Goal: Find contact information: Find contact information

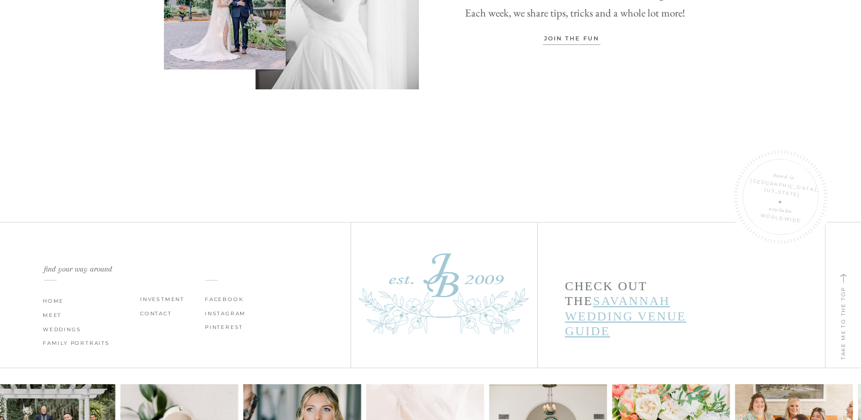
scroll to position [3930, 0]
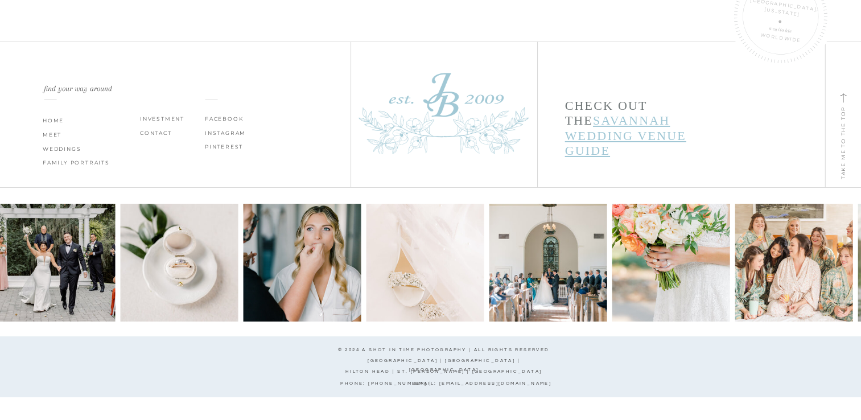
click at [159, 131] on nav "CONTACT" at bounding box center [161, 133] width 43 height 9
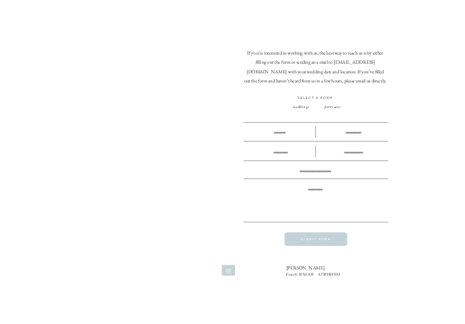
scroll to position [489, 0]
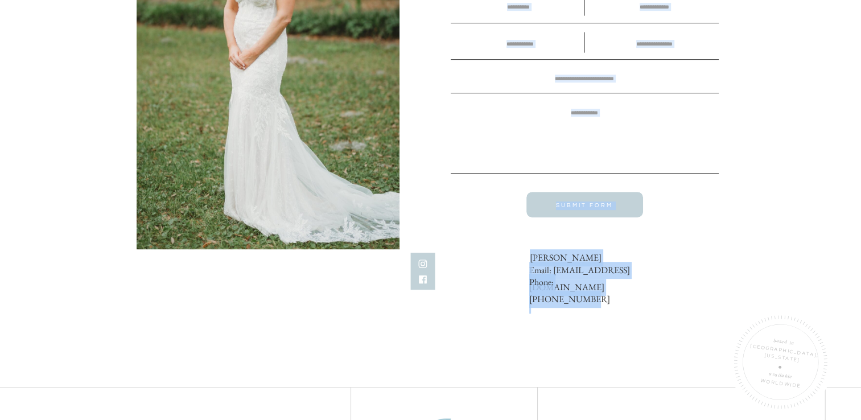
drag, startPoint x: 625, startPoint y: 286, endPoint x: 615, endPoint y: 288, distance: 9.8
click at [615, 288] on div "CONTACT Investment FAMILY PORTRAITS WEDDINGS MEET HOME SUBMIT FORM If you’re in…" at bounding box center [430, 138] width 861 height 1255
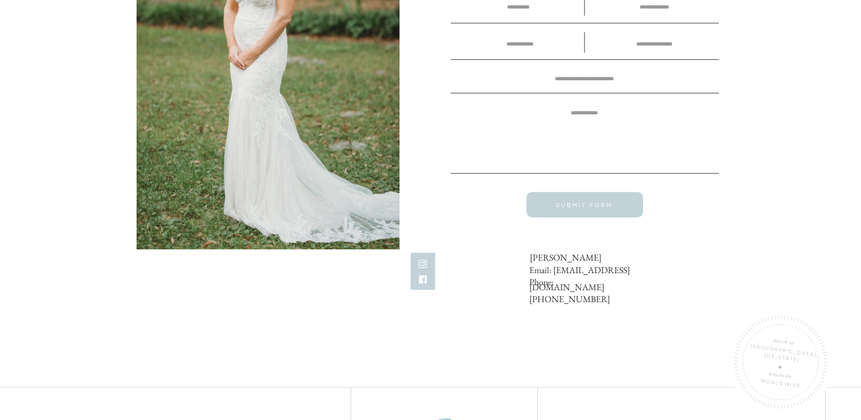
drag, startPoint x: 615, startPoint y: 288, endPoint x: 723, endPoint y: 201, distance: 138.8
click at [711, 202] on div "CONTACT Investment FAMILY PORTRAITS WEDDINGS MEET HOME SUBMIT FORM If you’re in…" at bounding box center [430, 138] width 861 height 1255
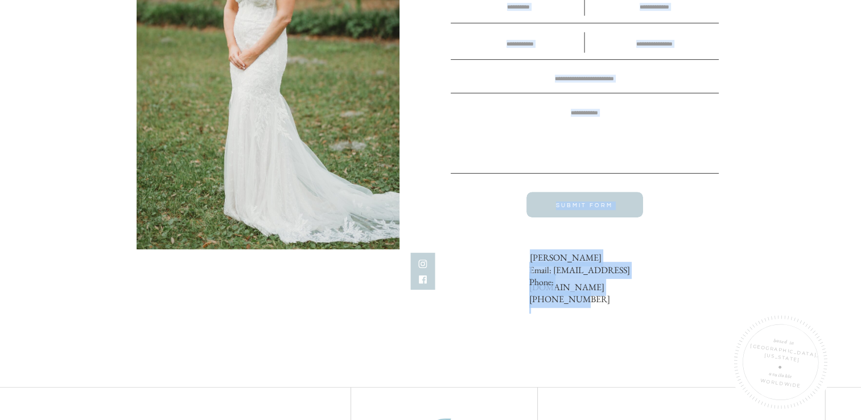
drag, startPoint x: 519, startPoint y: 257, endPoint x: 594, endPoint y: 278, distance: 77.4
click at [594, 278] on div "CONTACT Investment FAMILY PORTRAITS WEDDINGS MEET HOME SUBMIT FORM If you’re in…" at bounding box center [430, 138] width 861 height 1255
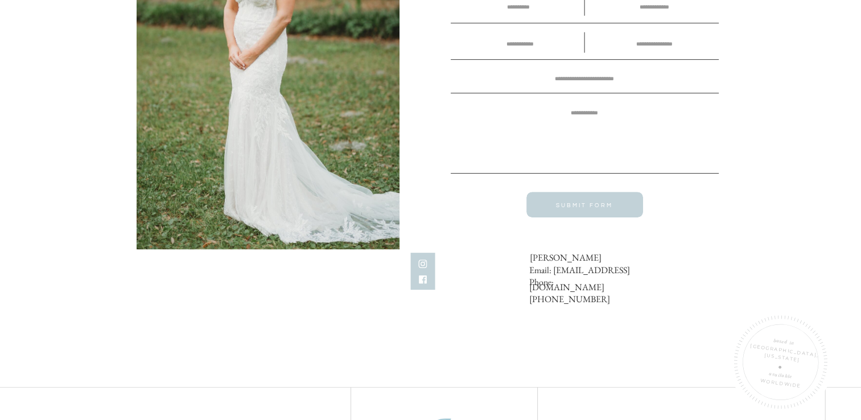
drag, startPoint x: 594, startPoint y: 278, endPoint x: 623, endPoint y: 286, distance: 30.2
click at [623, 285] on div "CONTACT Investment FAMILY PORTRAITS WEDDINGS MEET HOME SUBMIT FORM If you’re in…" at bounding box center [430, 138] width 861 height 1255
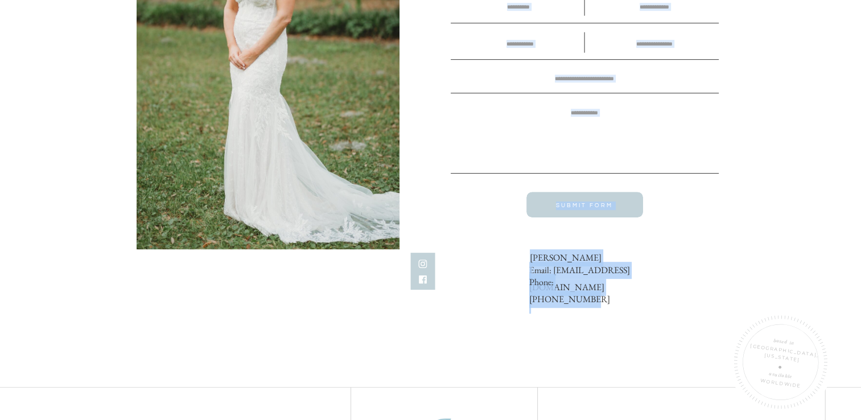
drag, startPoint x: 625, startPoint y: 287, endPoint x: 617, endPoint y: 281, distance: 10.6
click at [617, 281] on div "CONTACT Investment FAMILY PORTRAITS WEDDINGS MEET HOME SUBMIT FORM If you’re in…" at bounding box center [430, 138] width 861 height 1255
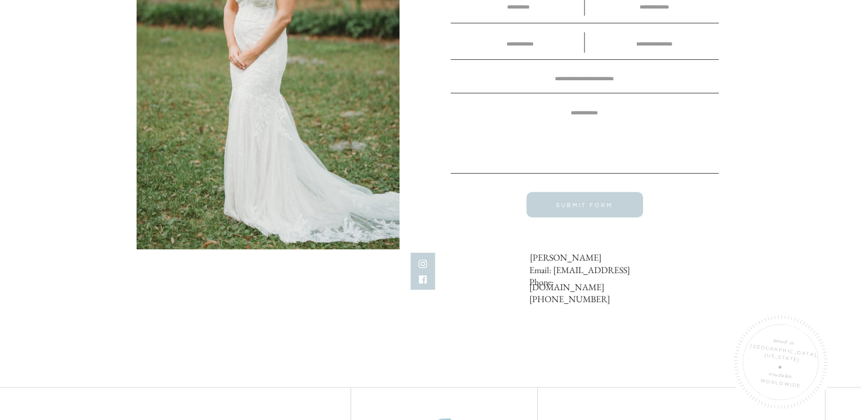
drag, startPoint x: 617, startPoint y: 281, endPoint x: 769, endPoint y: 196, distance: 174.7
click at [769, 196] on div "CONTACT Investment FAMILY PORTRAITS WEDDINGS MEET HOME SUBMIT FORM If you’re in…" at bounding box center [430, 138] width 861 height 1255
click at [578, 329] on div "CONTACT Investment FAMILY PORTRAITS WEDDINGS MEET HOME SUBMIT FORM If you’re in…" at bounding box center [430, 138] width 861 height 1255
drag, startPoint x: 519, startPoint y: 256, endPoint x: 597, endPoint y: 267, distance: 79.3
click at [597, 267] on div "CONTACT Investment FAMILY PORTRAITS WEDDINGS MEET HOME SUBMIT FORM If you’re in…" at bounding box center [430, 138] width 861 height 1255
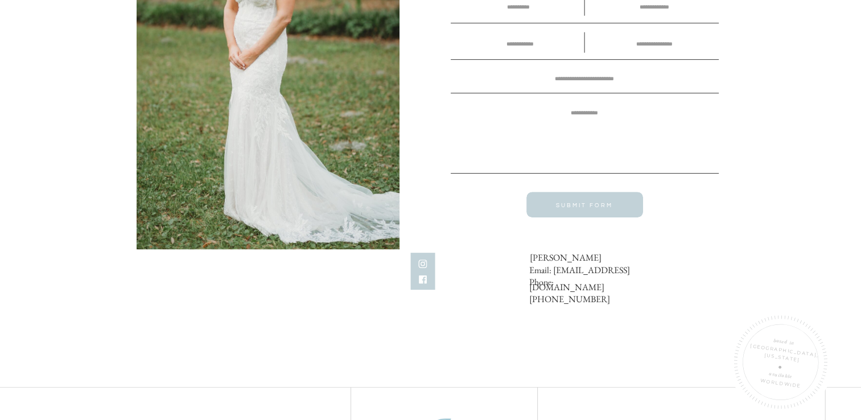
drag, startPoint x: 597, startPoint y: 267, endPoint x: 712, endPoint y: 306, distance: 121.2
click at [712, 309] on div "CONTACT Investment FAMILY PORTRAITS WEDDINGS MEET HOME SUBMIT FORM If you’re in…" at bounding box center [430, 138] width 861 height 1255
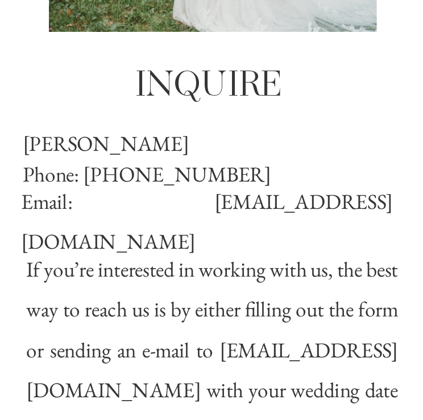
scroll to position [605, 0]
